Goal: Obtain resource: Download file/media

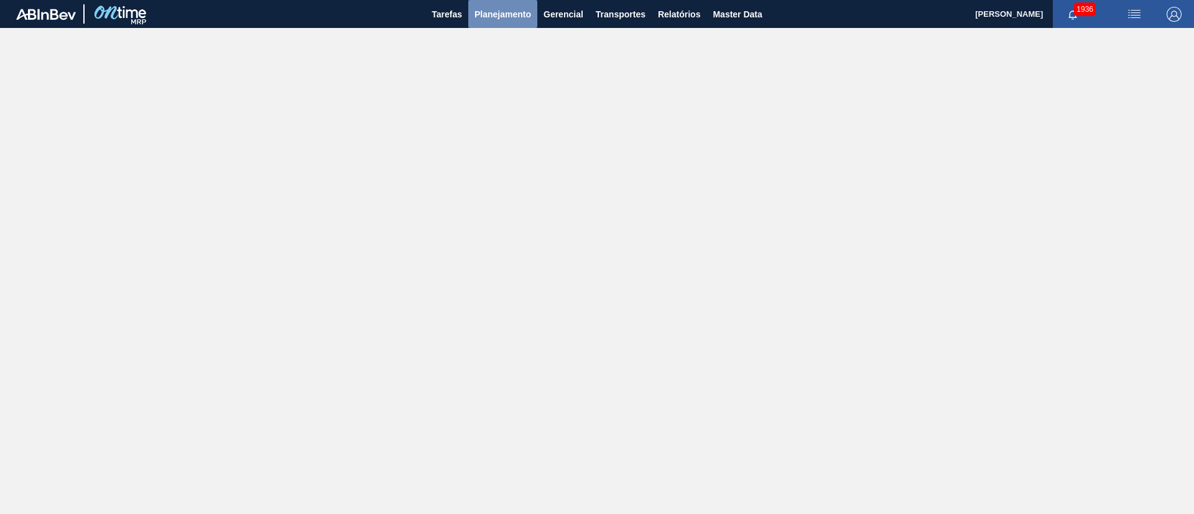
click at [496, 27] on button "Planejamento" at bounding box center [502, 14] width 69 height 28
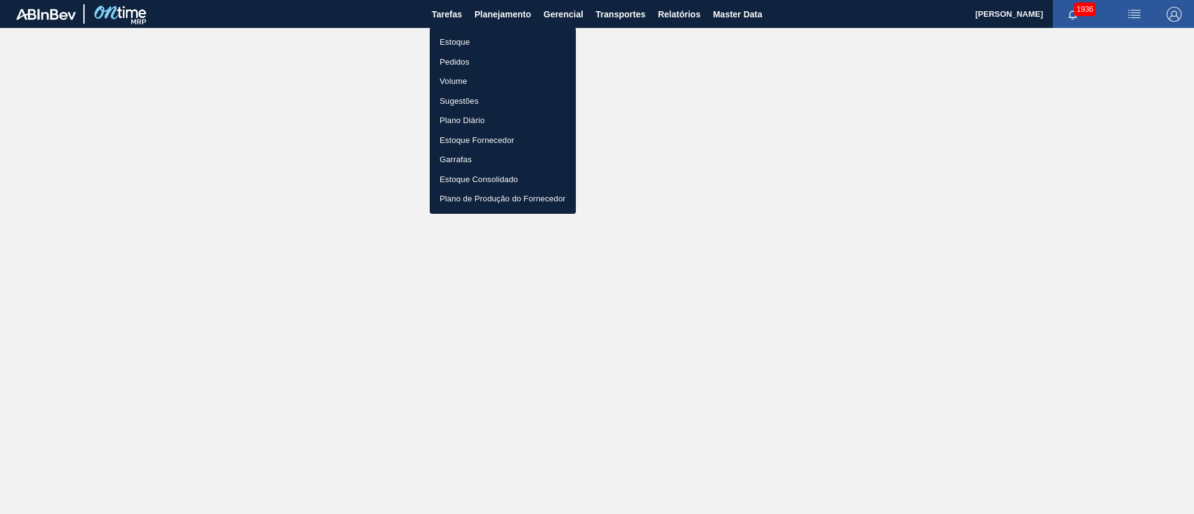
click at [471, 44] on li "Estoque" at bounding box center [503, 42] width 146 height 20
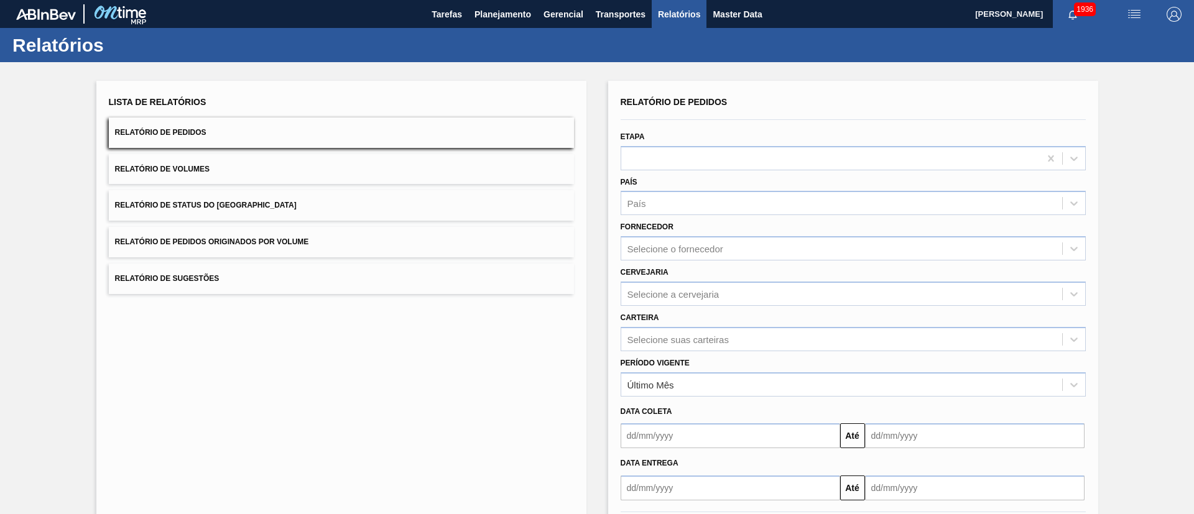
click at [238, 202] on span "Relatório de Status do [GEOGRAPHIC_DATA]" at bounding box center [206, 205] width 182 height 9
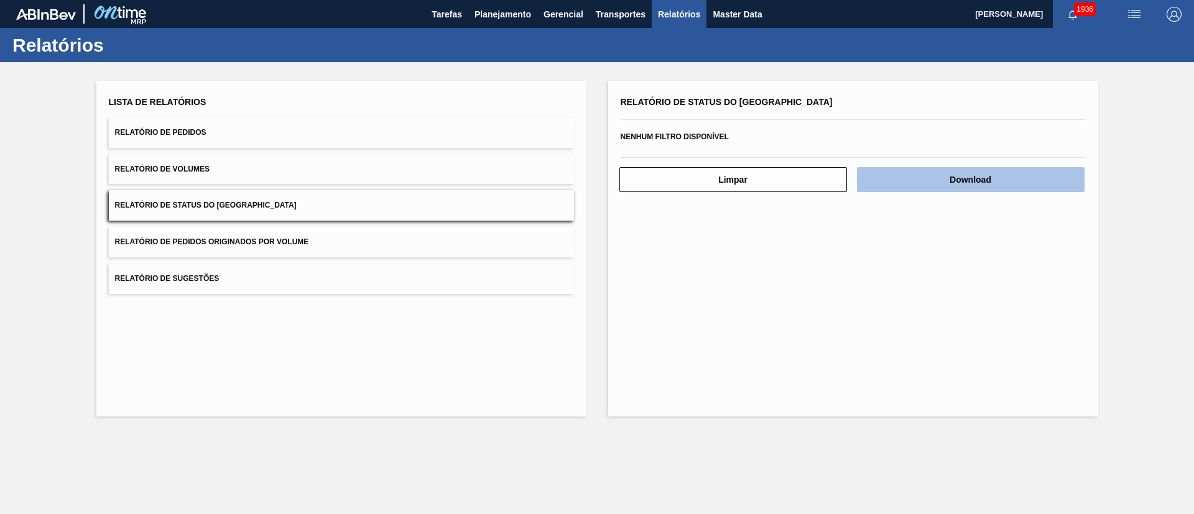
click at [1008, 185] on button "Download" at bounding box center [971, 179] width 228 height 25
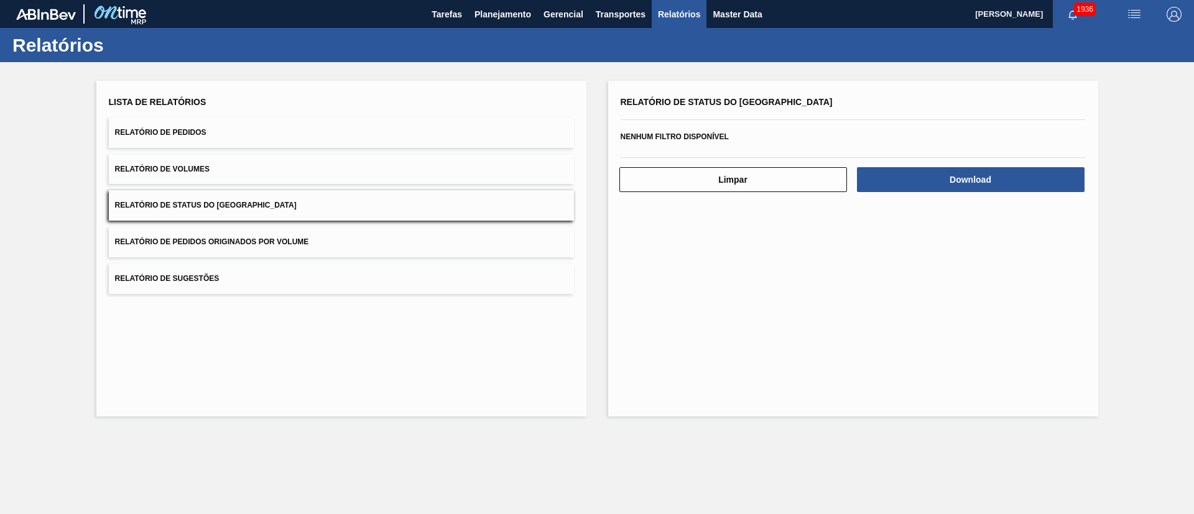
click at [282, 128] on button "Relatório de Pedidos" at bounding box center [341, 133] width 465 height 30
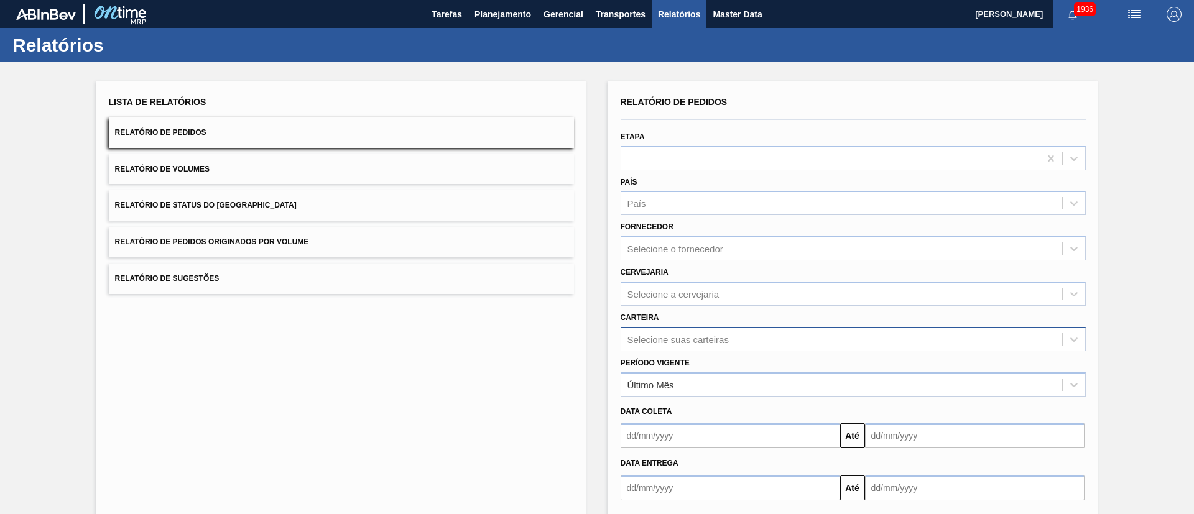
click at [670, 344] on div "Relatório de Pedidos Etapa País País Fornecedor Selecione o fornecedor Cervejar…" at bounding box center [853, 296] width 465 height 407
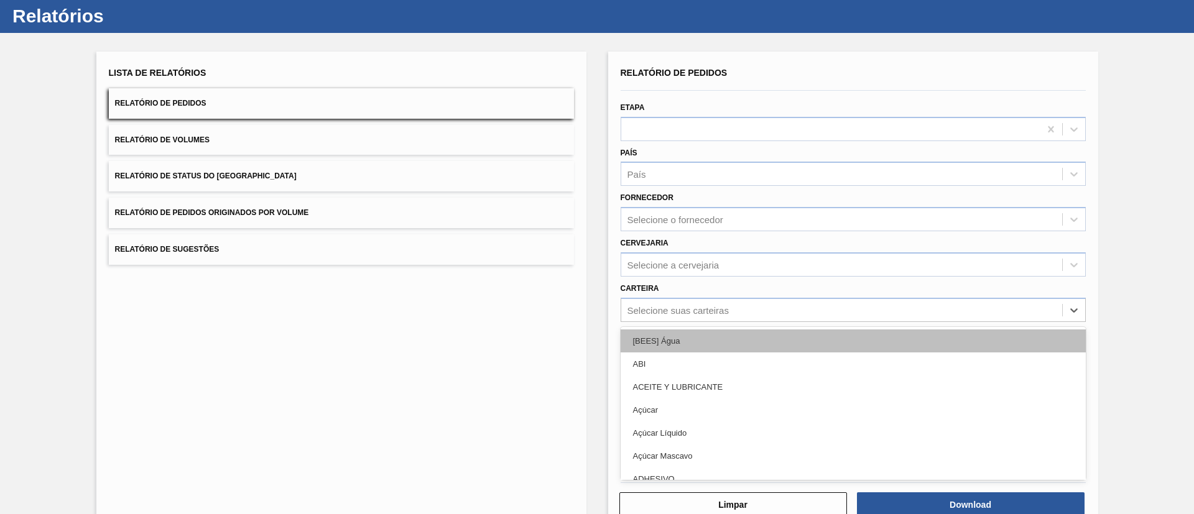
scroll to position [34, 0]
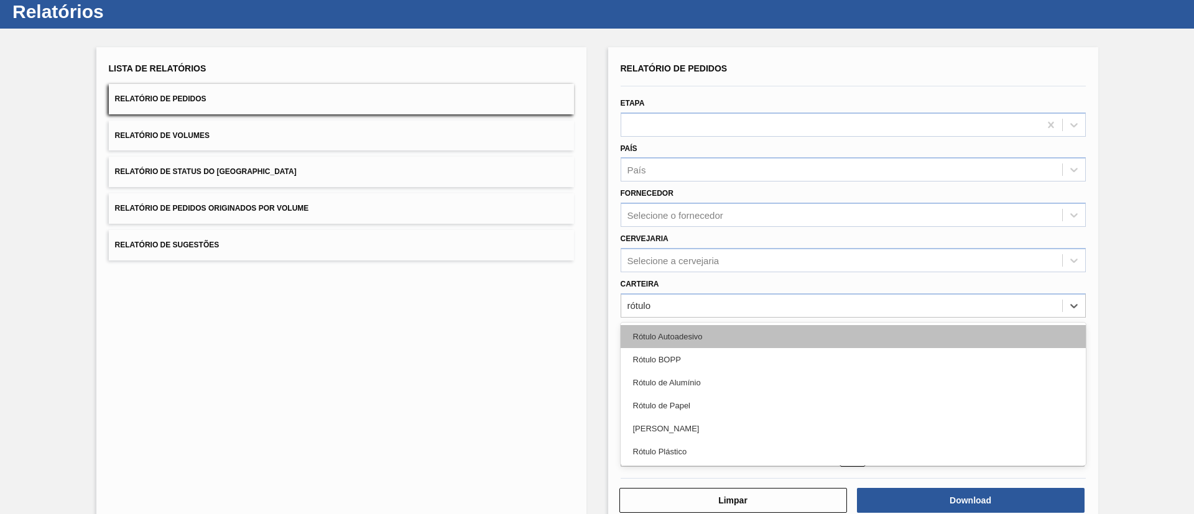
type input "rótulo d"
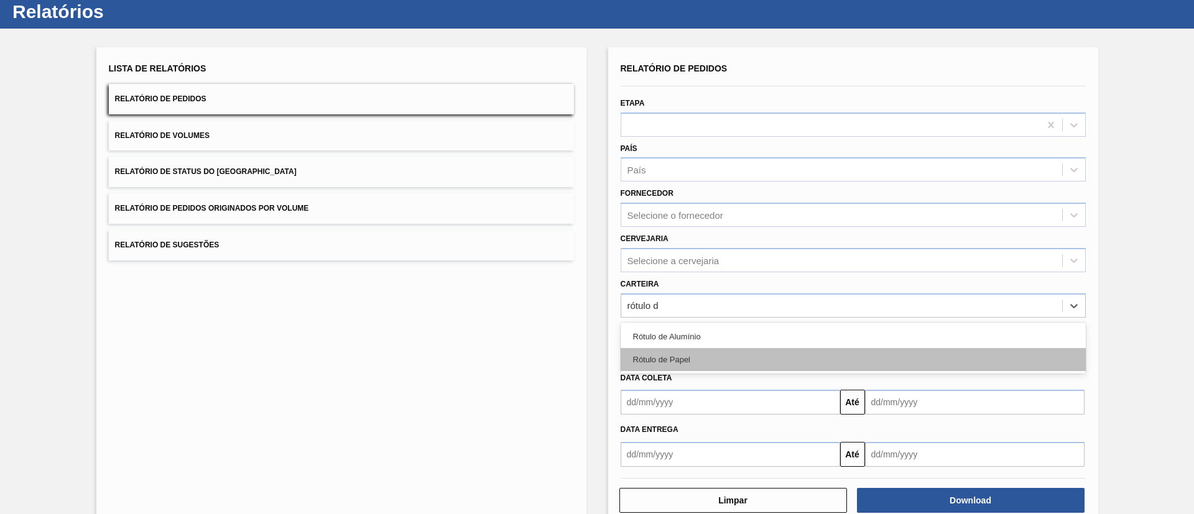
click at [694, 355] on div "Rótulo de Papel" at bounding box center [853, 359] width 465 height 23
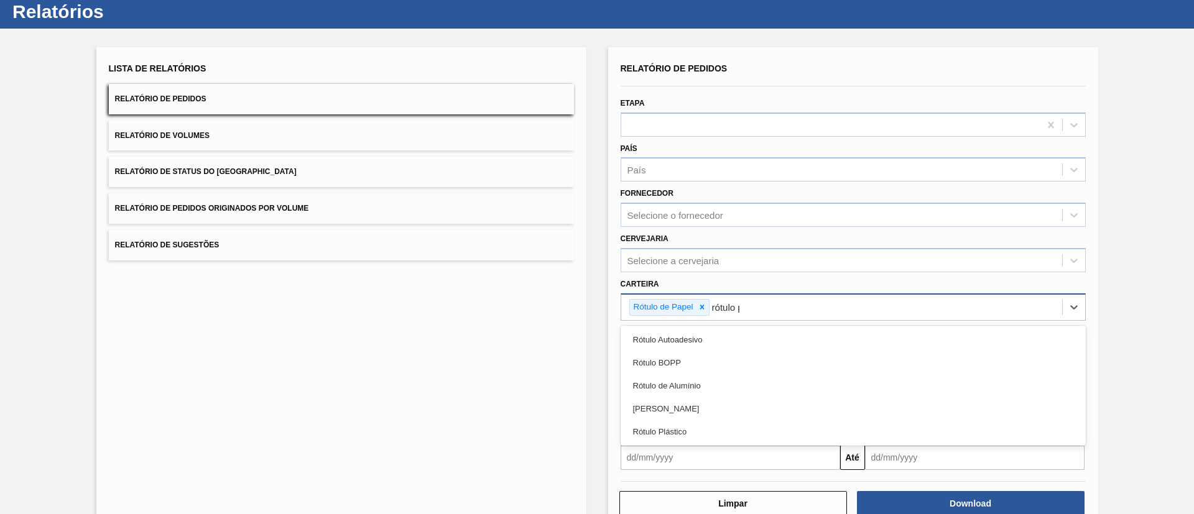
type input "rótulo pa"
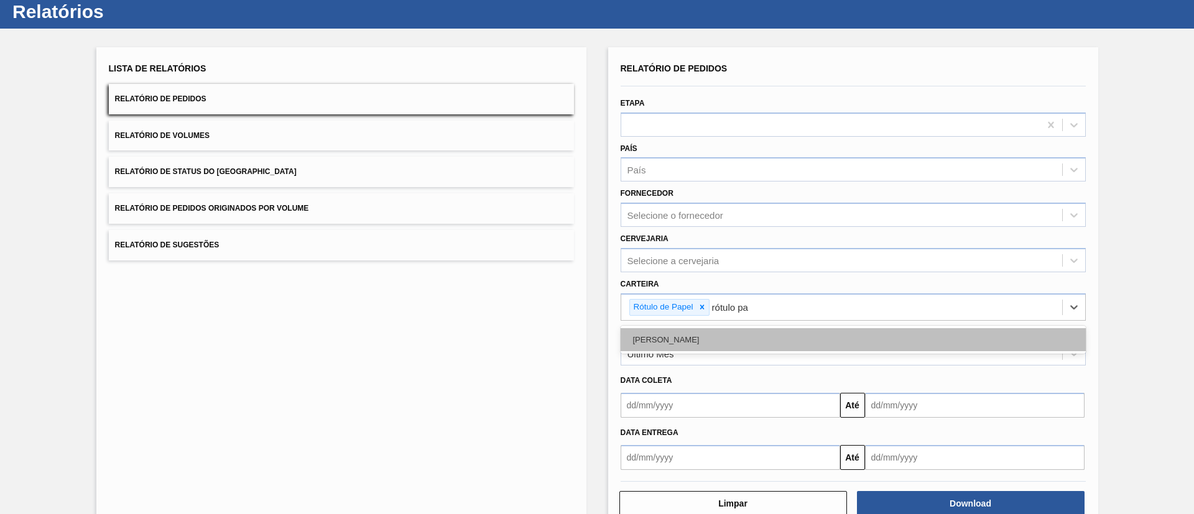
click at [669, 331] on div "[PERSON_NAME]" at bounding box center [853, 339] width 465 height 23
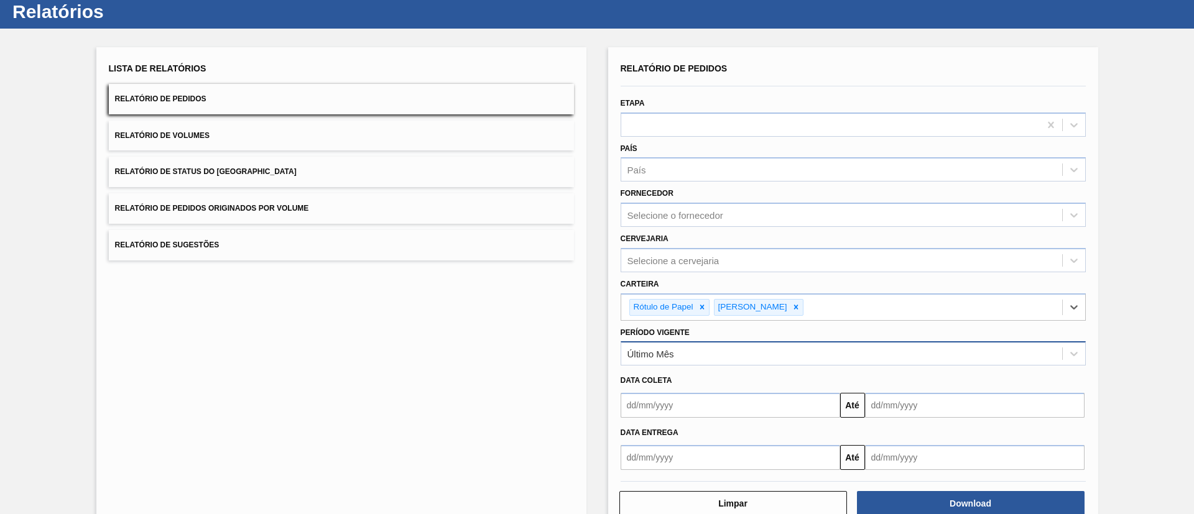
click at [656, 361] on div "Último Mês" at bounding box center [841, 354] width 441 height 18
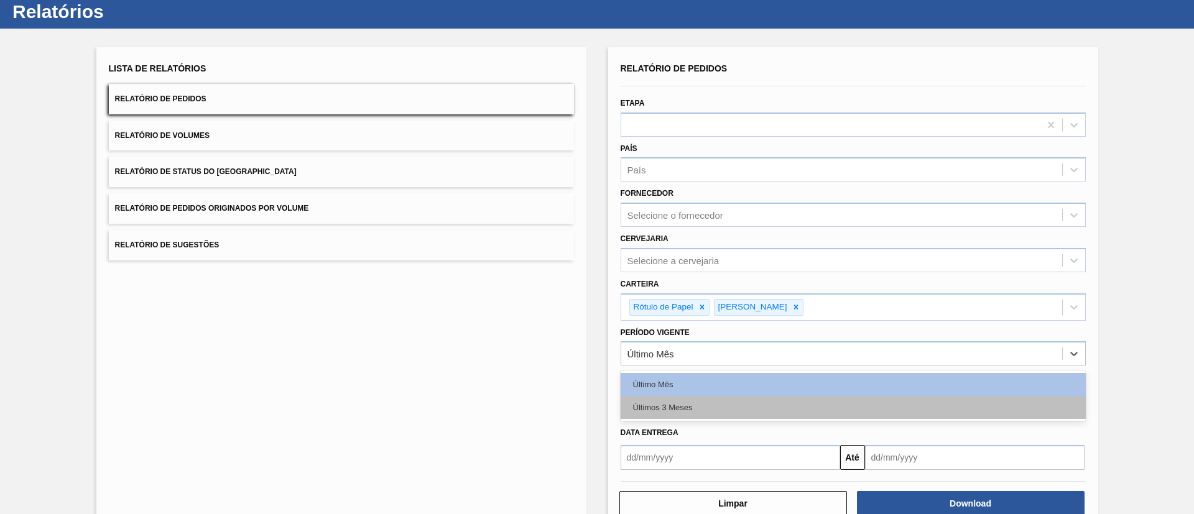
click at [680, 404] on div "Últimos 3 Meses" at bounding box center [853, 407] width 465 height 23
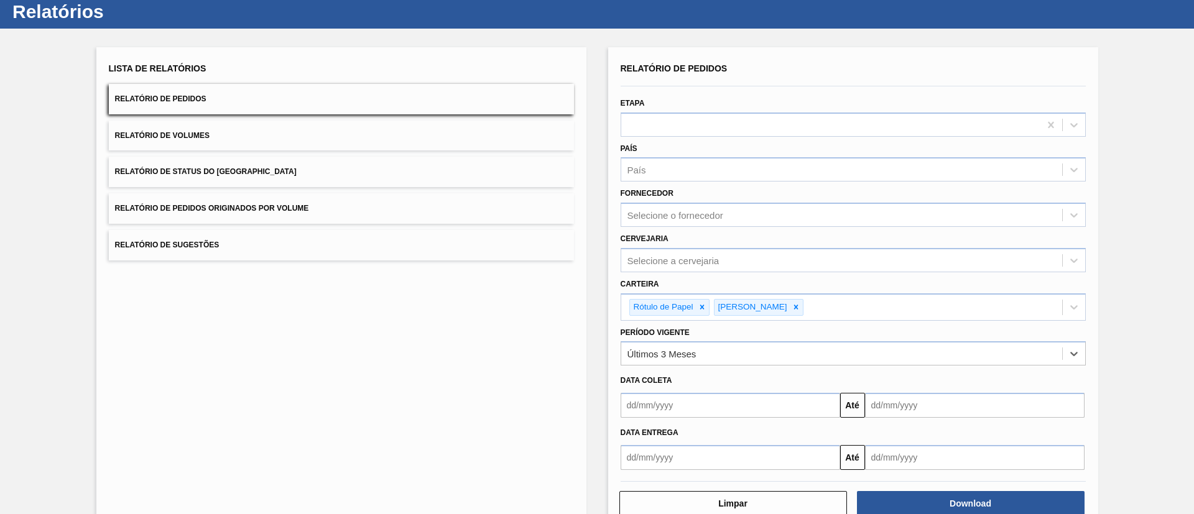
scroll to position [65, 0]
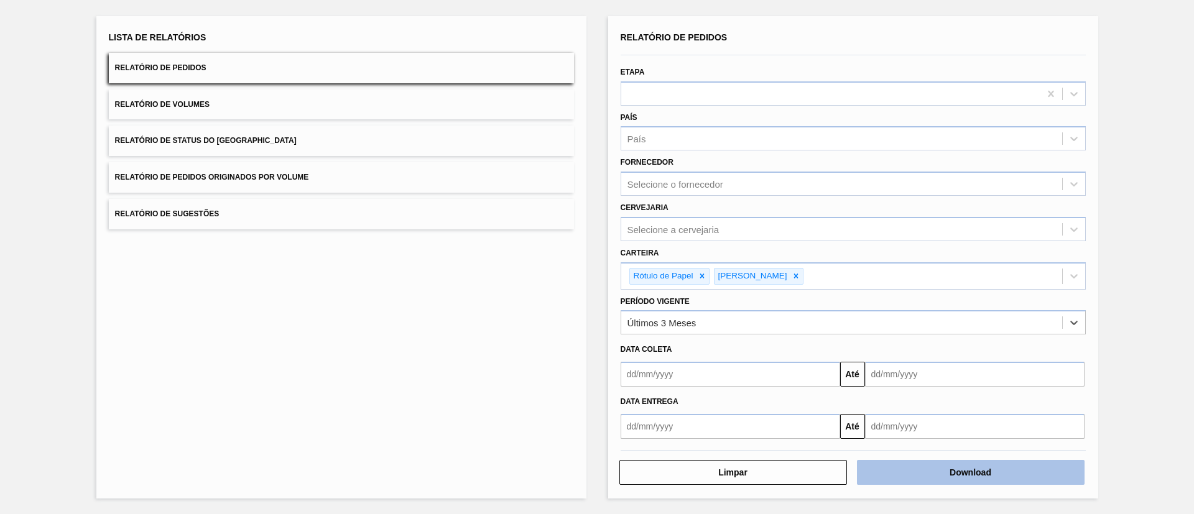
click at [912, 470] on button "Download" at bounding box center [971, 472] width 228 height 25
